Goal: Transaction & Acquisition: Purchase product/service

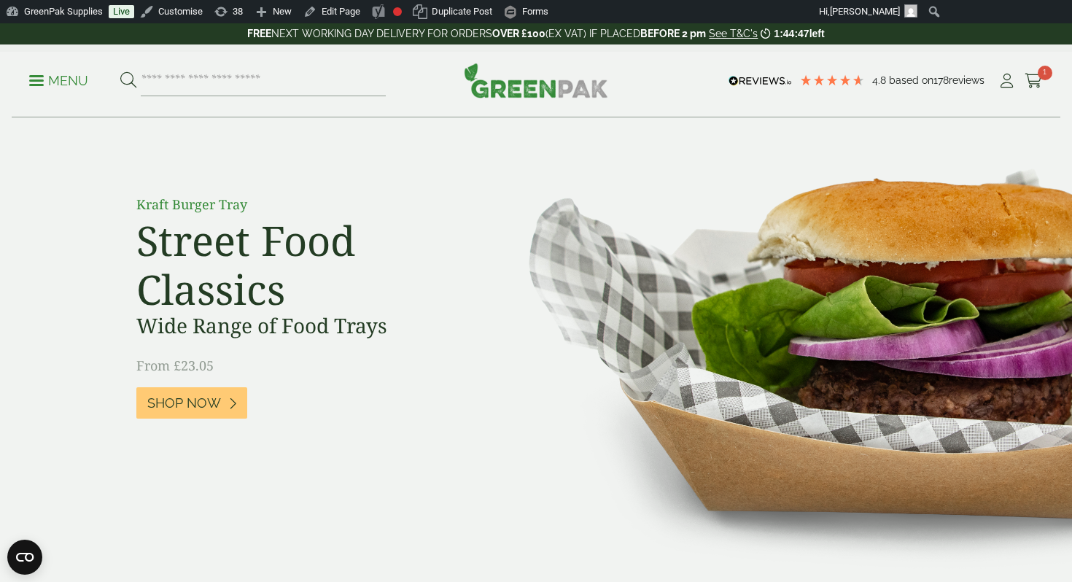
scroll to position [104, 0]
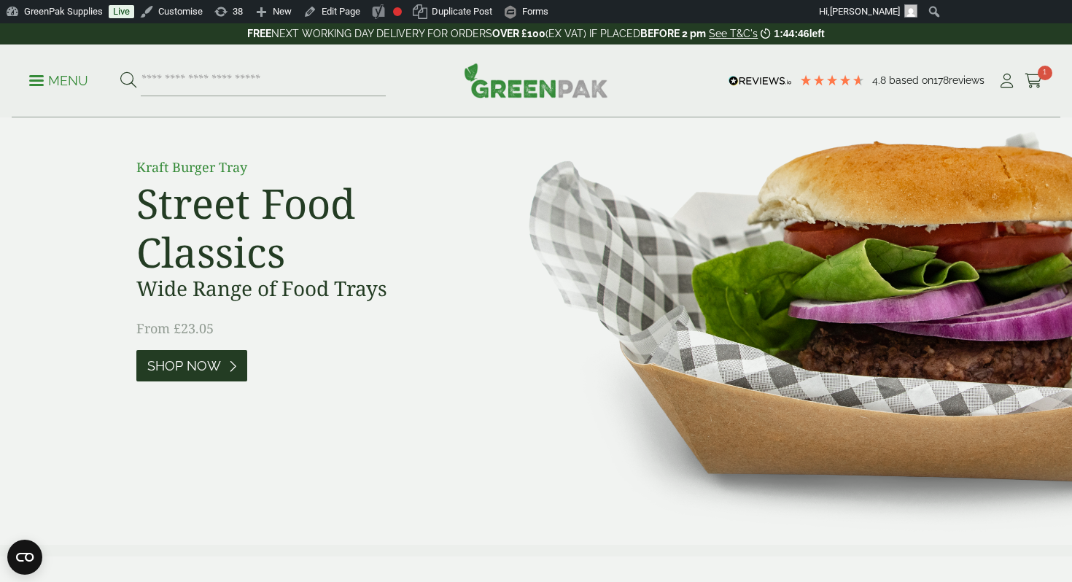
click at [198, 370] on span "Shop Now" at bounding box center [184, 366] width 74 height 16
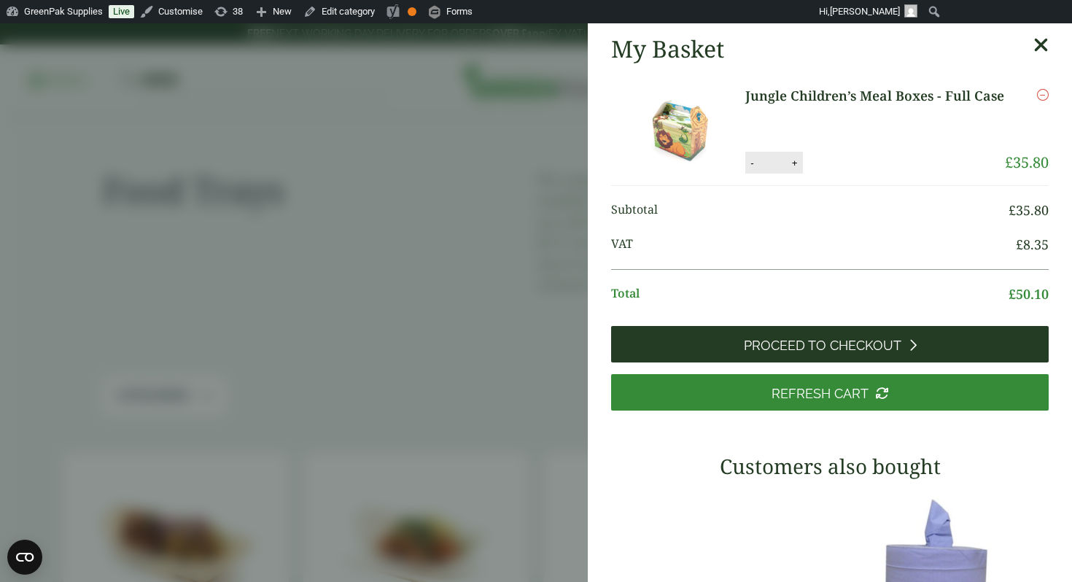
click at [788, 338] on span "Proceed to Checkout" at bounding box center [823, 346] width 158 height 16
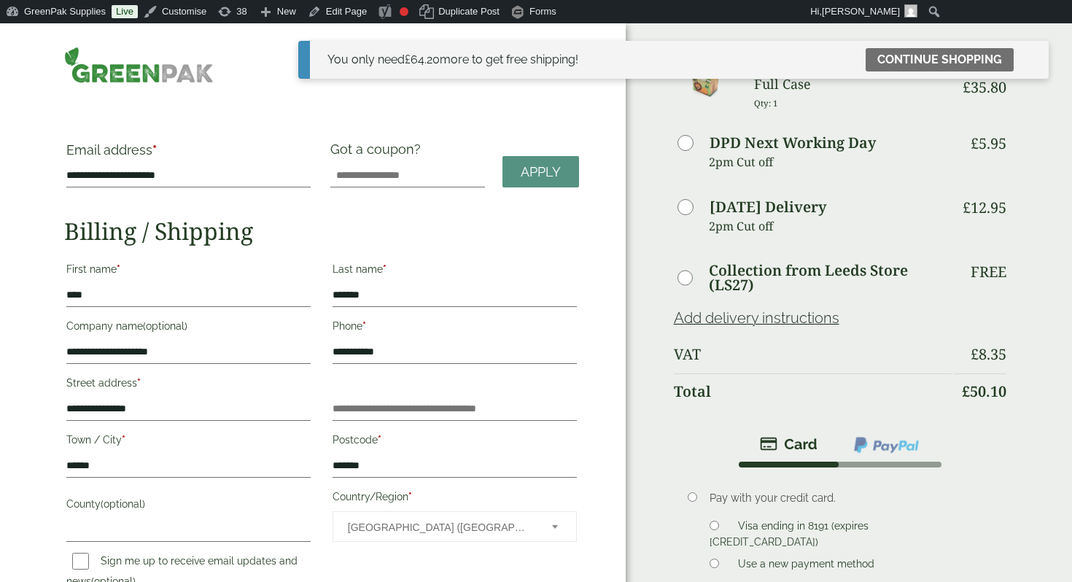
click at [681, 144] on tfoot "DPD Next Working Day 2pm Cut off £ 5.95 Saturday Delivery 2pm Cut off £" at bounding box center [840, 268] width 333 height 281
click at [1031, 218] on div "Order Summary Item Ammount Jungle Children’s Meal Boxes - Full Case Qty: 1 £ 35…" at bounding box center [849, 426] width 447 height 807
drag, startPoint x: 1031, startPoint y: 218, endPoint x: 733, endPoint y: 149, distance: 306.0
click at [733, 149] on div "Order Summary Item Ammount Jungle Children’s Meal Boxes - Full Case Qty: 1 £ 35…" at bounding box center [849, 426] width 447 height 807
click at [840, 198] on td "Saturday Delivery 2pm Cut off" at bounding box center [813, 224] width 278 height 63
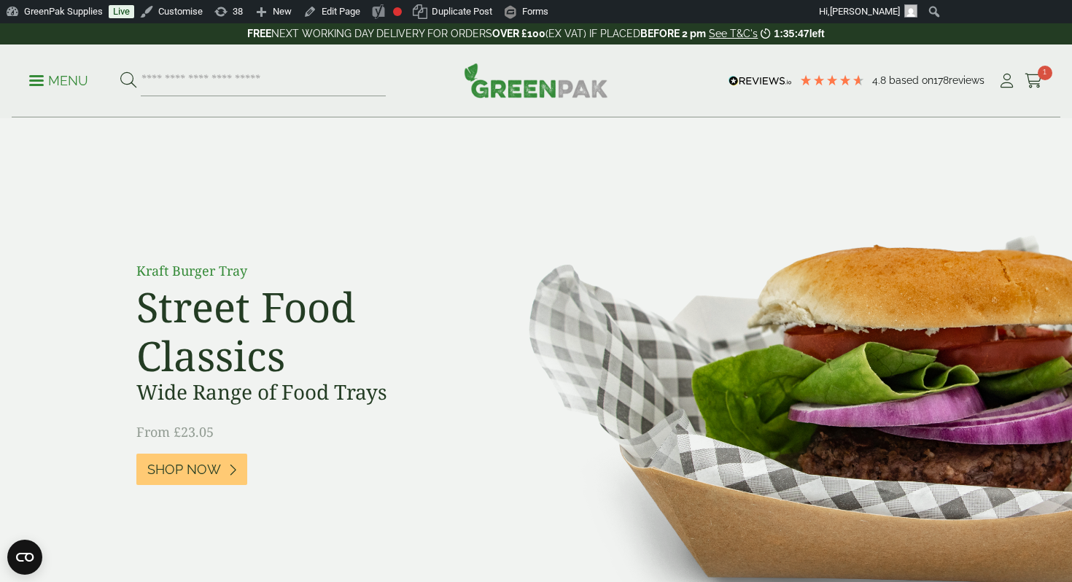
click at [745, 34] on link "See T&C's" at bounding box center [733, 34] width 49 height 12
